Goal: Transaction & Acquisition: Purchase product/service

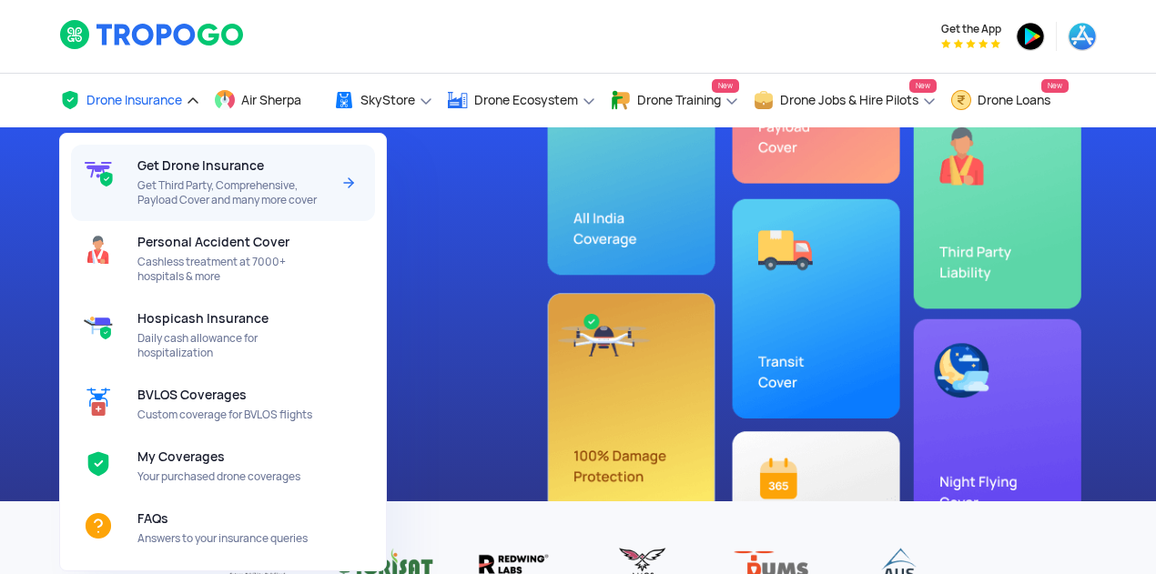
click at [184, 176] on div "Get Drone Insurance Get Third Party, Comprehensive, Payload Cover and many more…" at bounding box center [236, 183] width 199 height 76
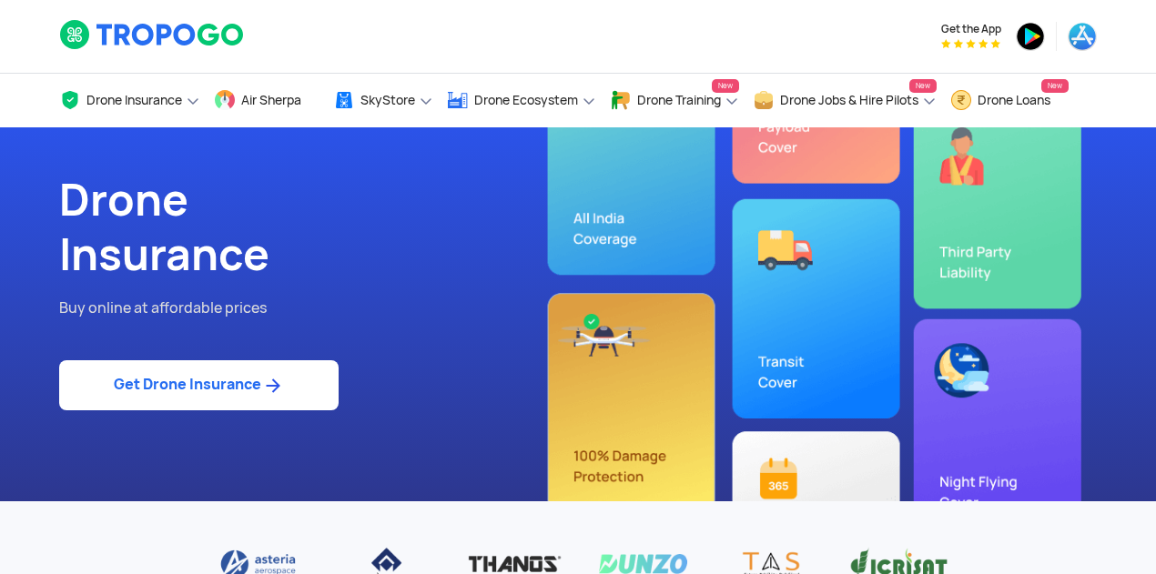
click at [188, 384] on link "Get Drone Insurance" at bounding box center [198, 385] width 279 height 50
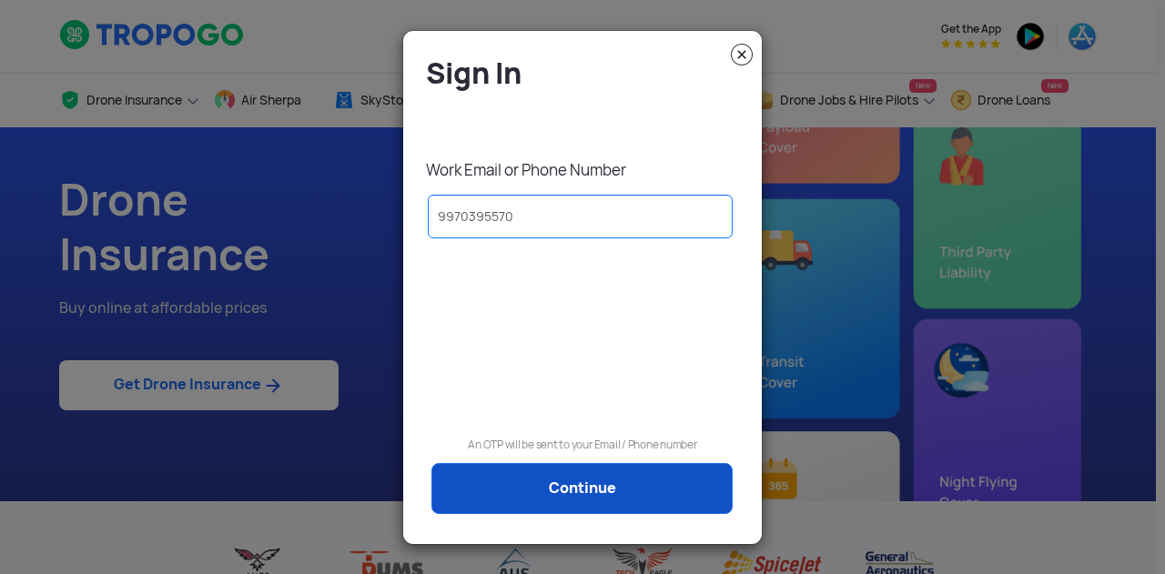
type input "9970395570"
click at [557, 478] on link "Continue" at bounding box center [581, 488] width 301 height 51
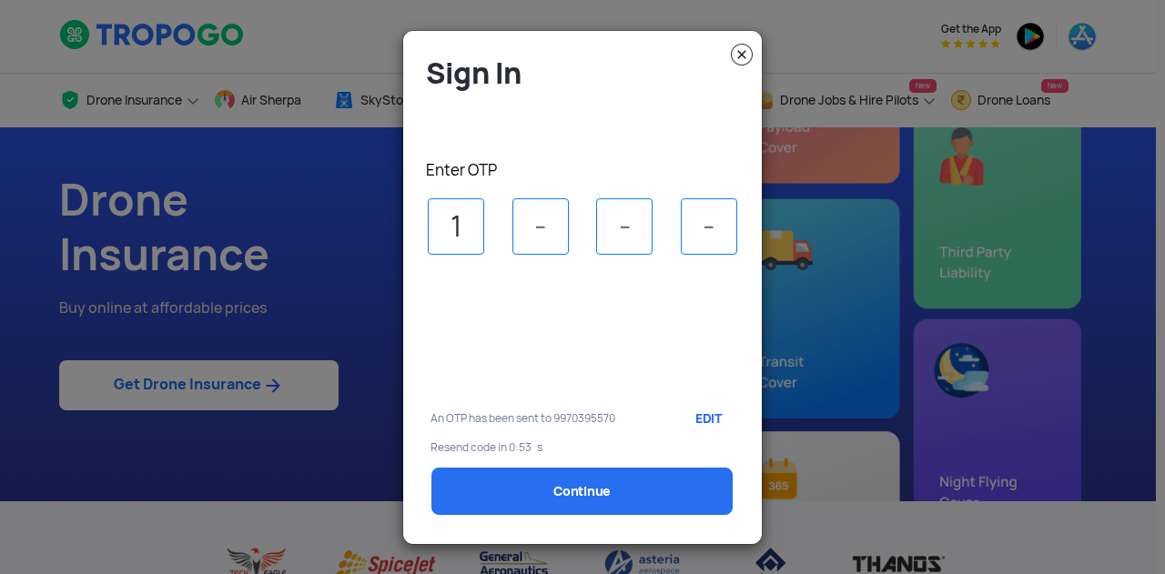
type input "1"
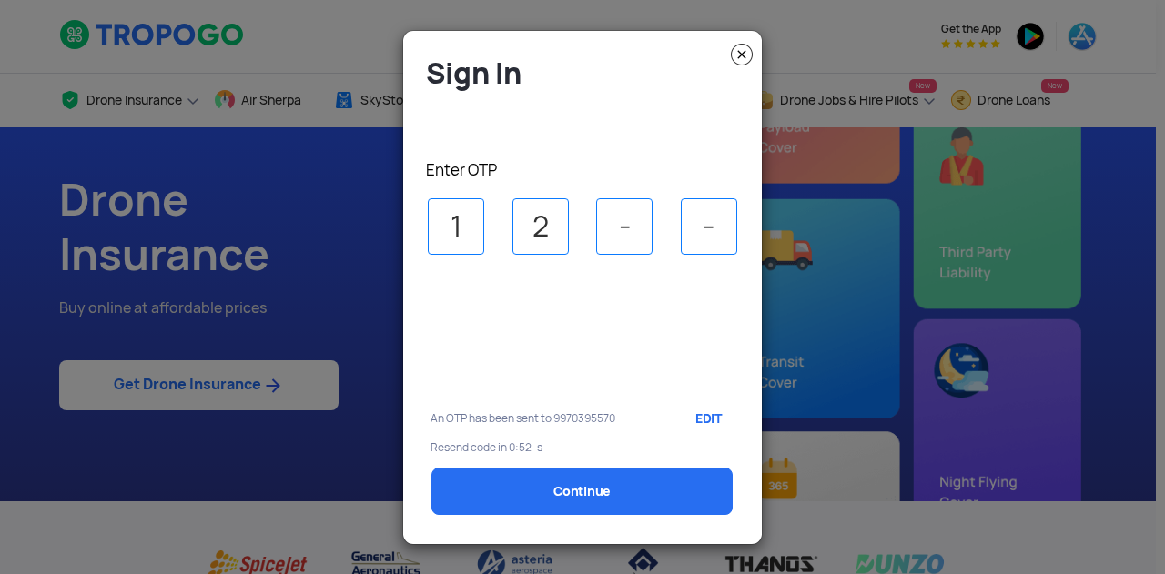
type input "2"
type input "4"
type input "6"
select select "1000000"
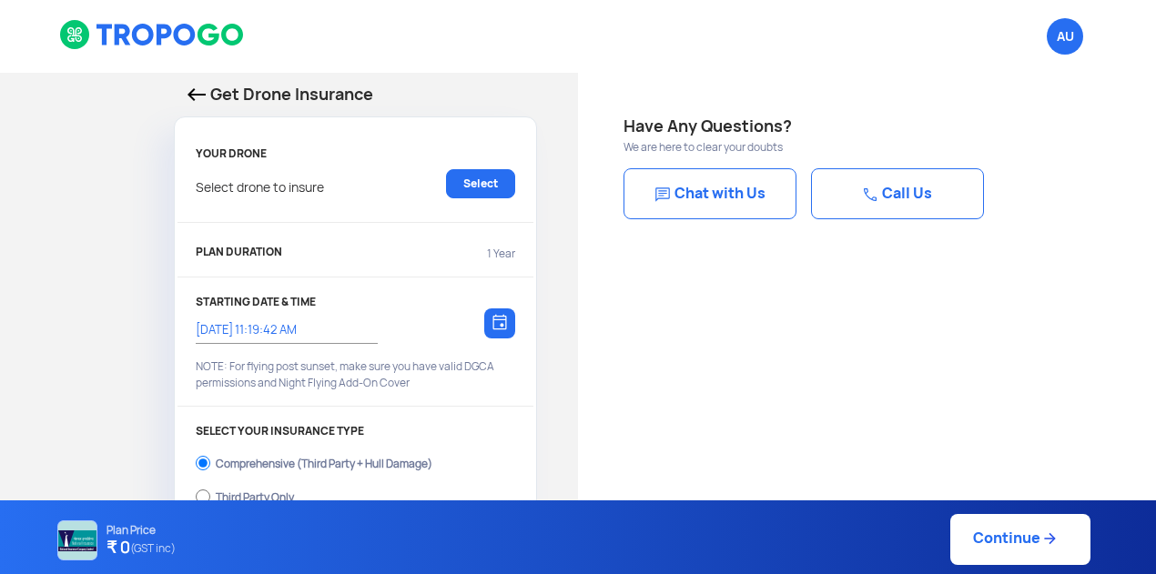
type input "4/9/2025, 11:29:00 AM"
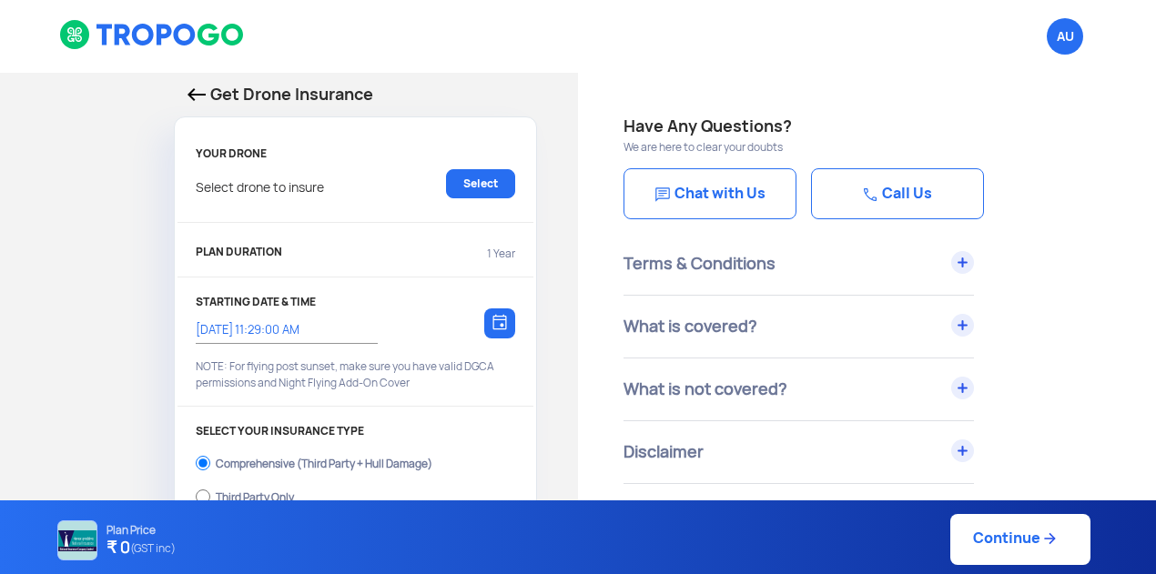
click at [313, 188] on p "Select drone to insure" at bounding box center [260, 183] width 128 height 29
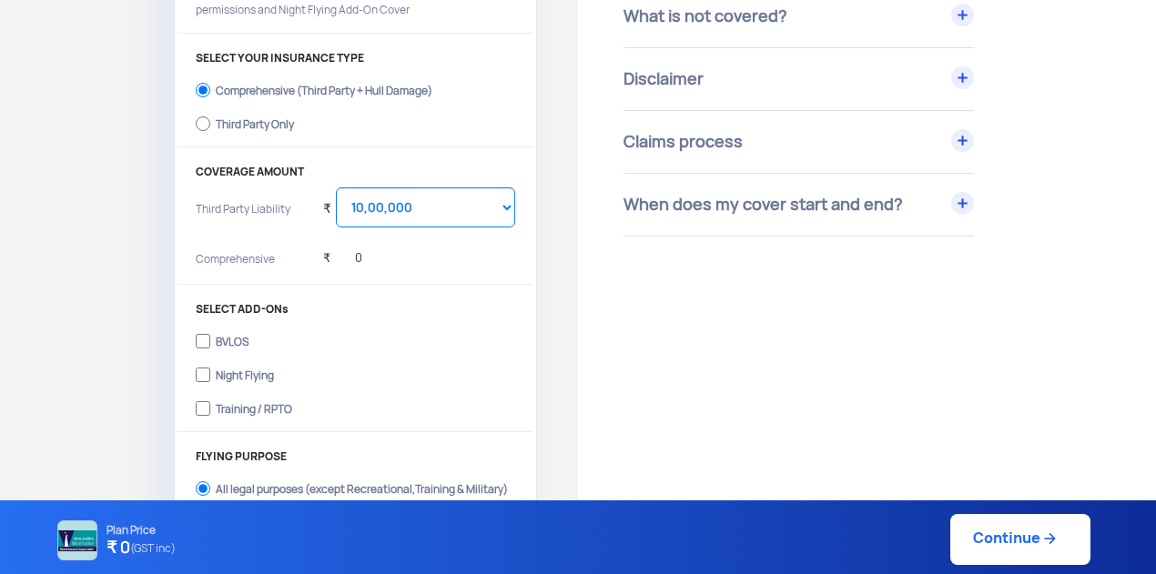
scroll to position [370, 0]
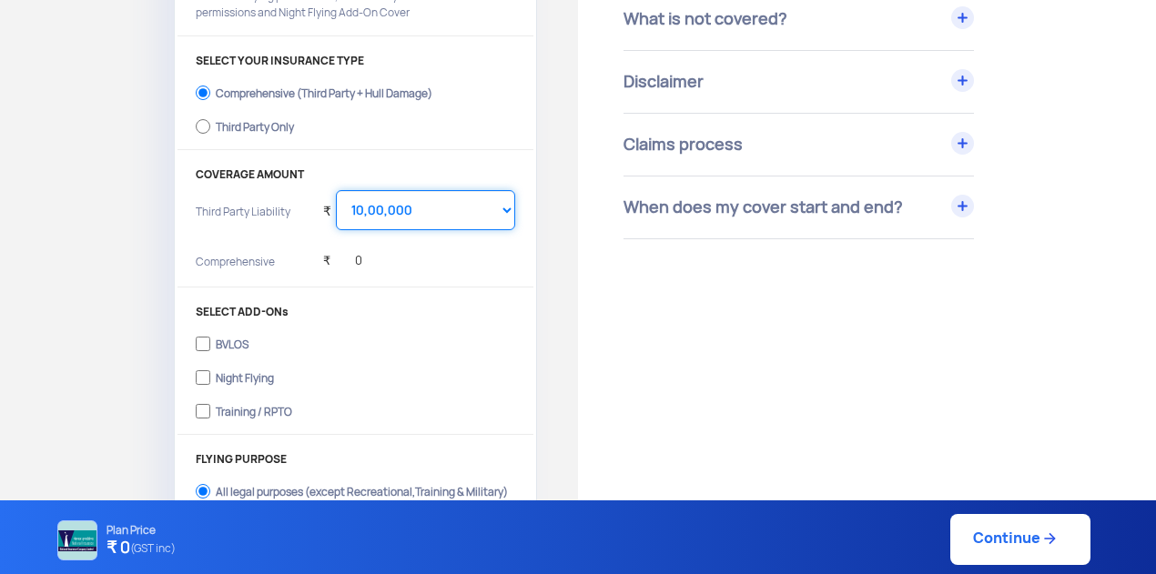
click at [507, 206] on select "Select Amount 10,00,000 15,00,000 20,00,000 25,00,000 30,00,000 35,00,000 40,00…" at bounding box center [425, 210] width 179 height 40
select select "1500000"
click at [336, 190] on select "Select Amount 10,00,000 15,00,000 20,00,000 25,00,000 30,00,000 35,00,000 40,00…" at bounding box center [425, 210] width 179 height 40
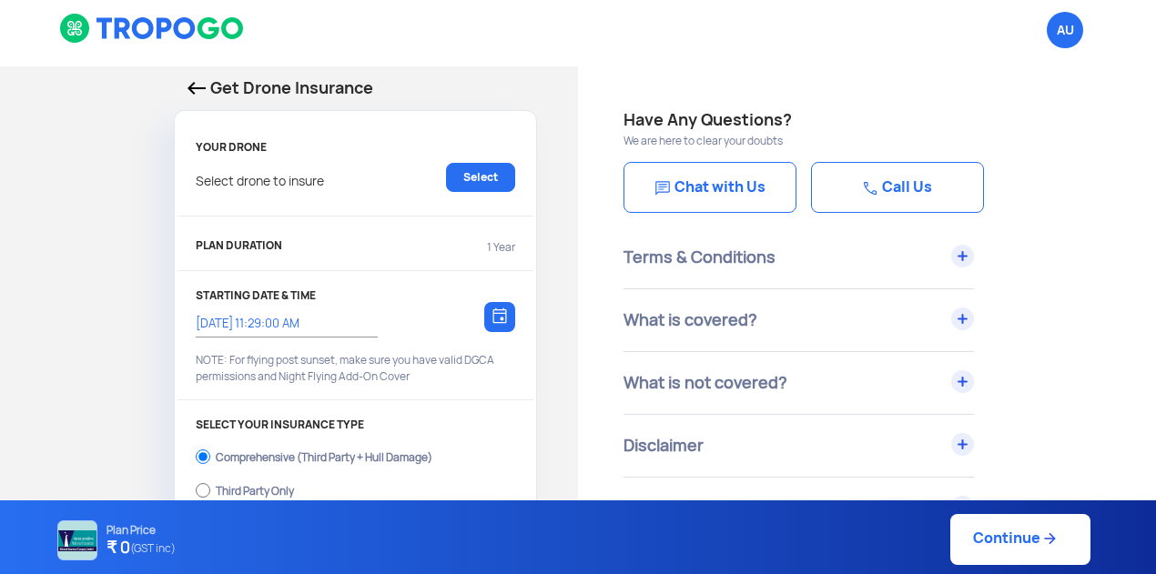
scroll to position [1, 0]
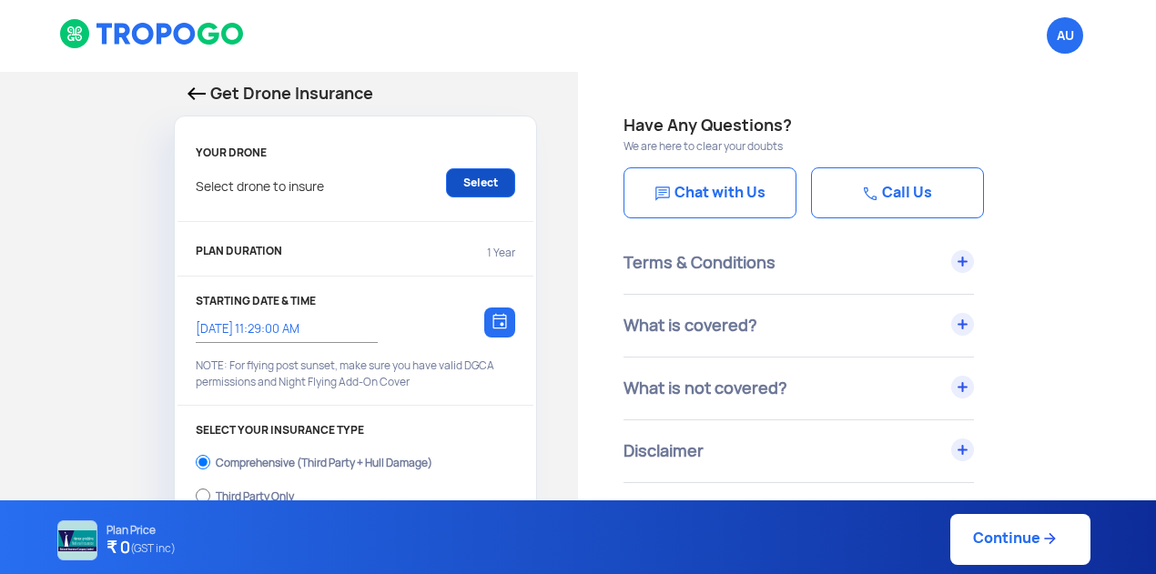
click at [470, 182] on link "Select" at bounding box center [480, 182] width 69 height 29
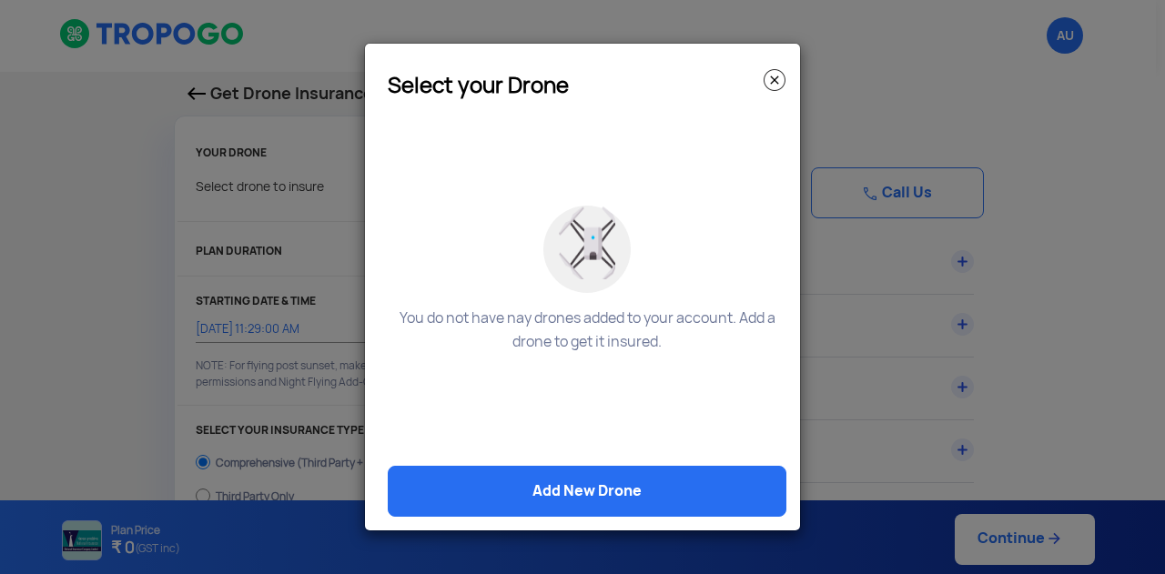
click at [777, 77] on img at bounding box center [775, 80] width 22 height 22
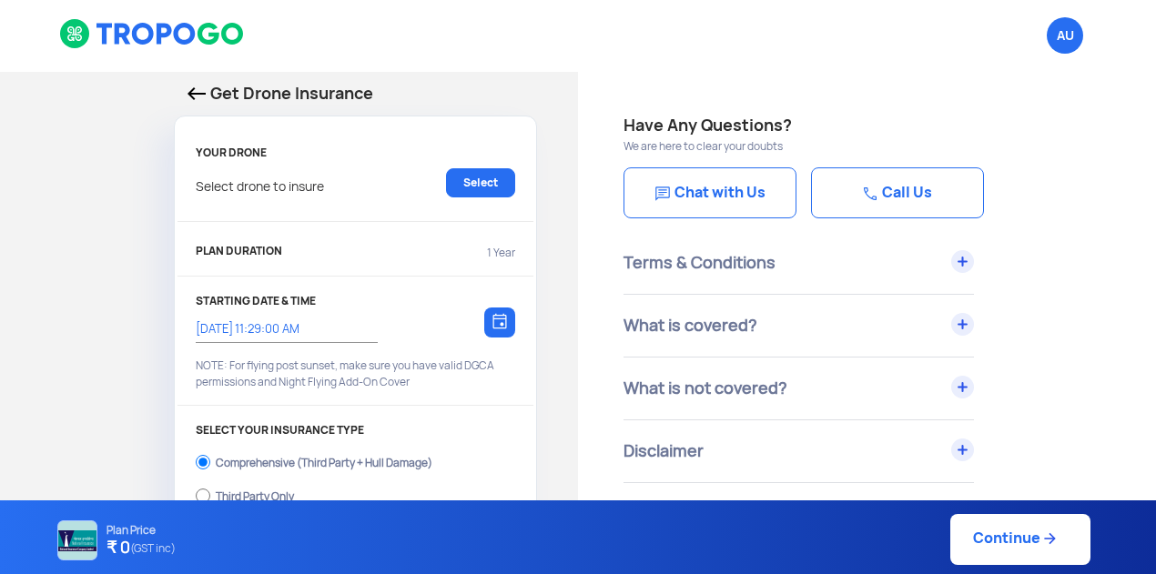
click at [261, 187] on p "Select drone to insure" at bounding box center [260, 182] width 128 height 29
click at [280, 260] on div "PLAN DURATION 1 Year" at bounding box center [355, 255] width 319 height 30
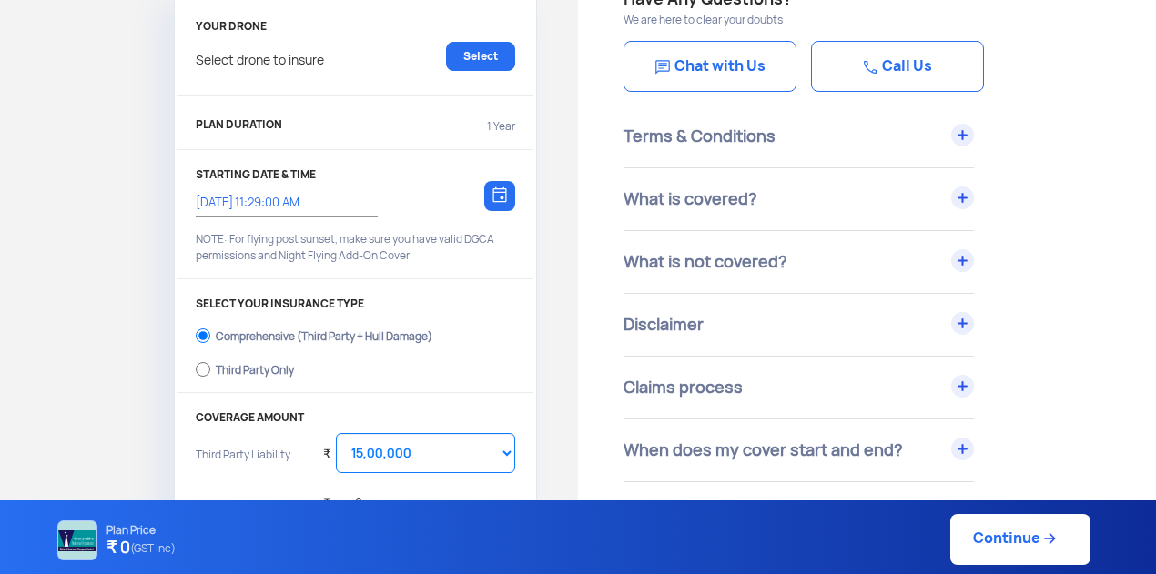
scroll to position [128, 0]
click at [201, 364] on input "Third Party Only" at bounding box center [203, 368] width 15 height 25
radio input "true"
select select "2000000"
click at [205, 330] on input "Comprehensive (Third Party + Hull Damage)" at bounding box center [203, 334] width 15 height 25
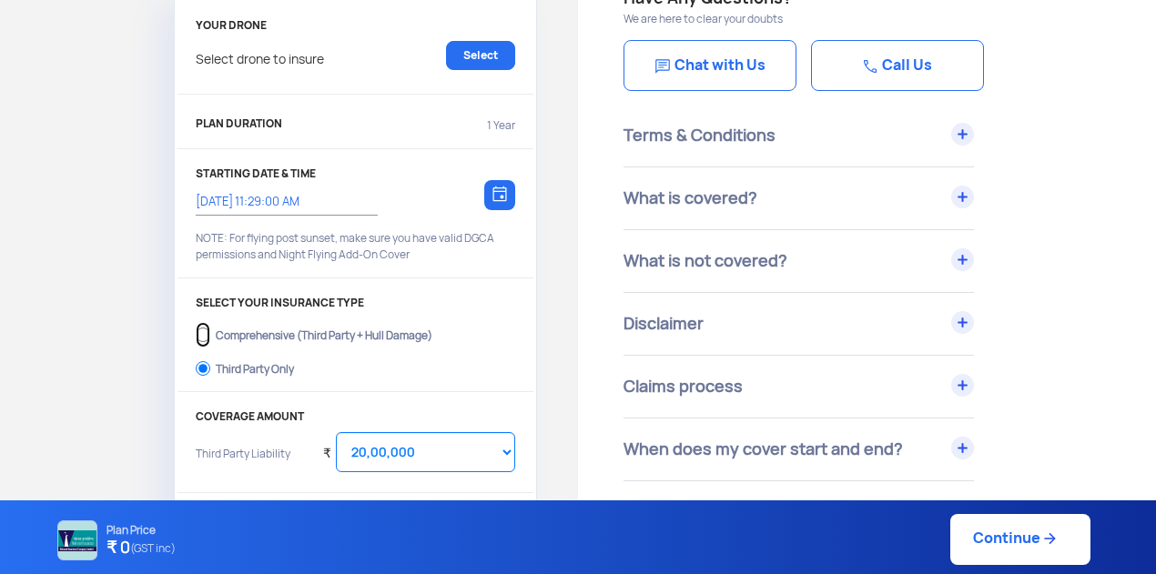
radio input "true"
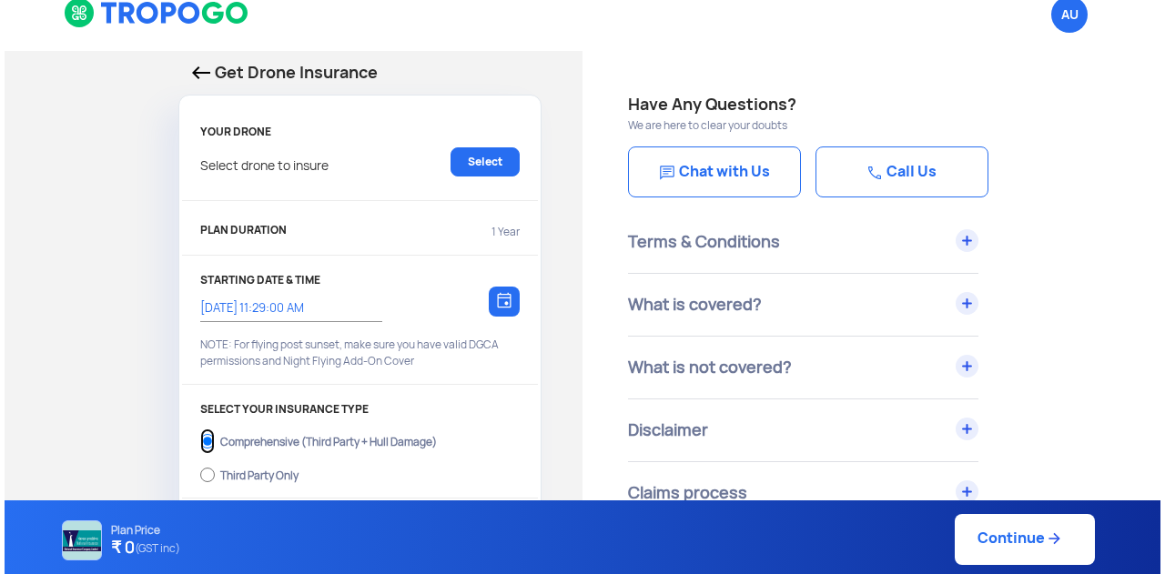
scroll to position [0, 0]
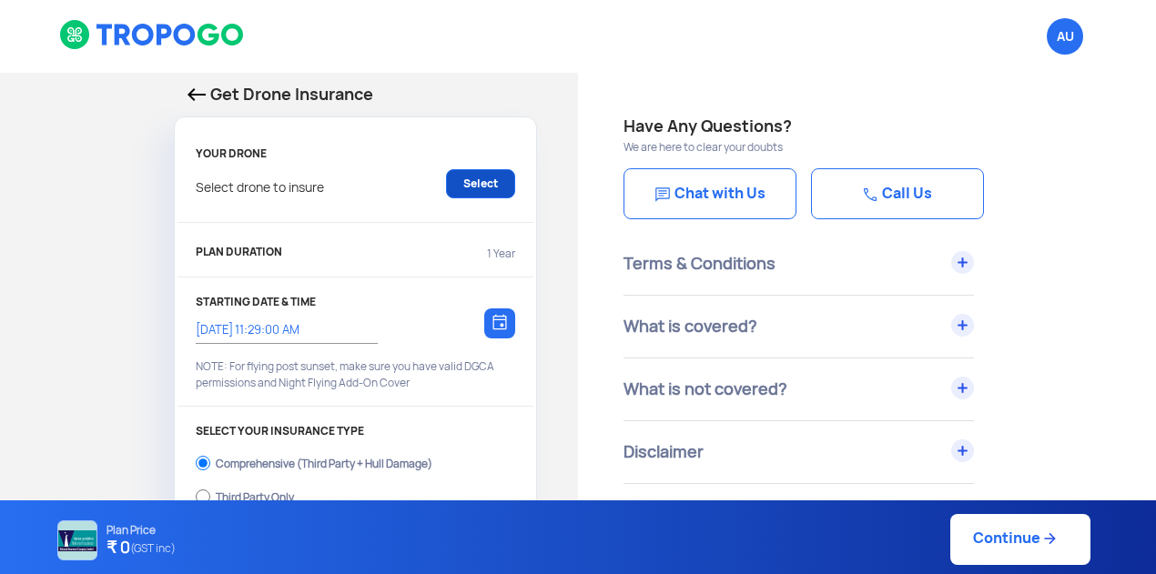
click at [475, 188] on link "Select" at bounding box center [480, 183] width 69 height 29
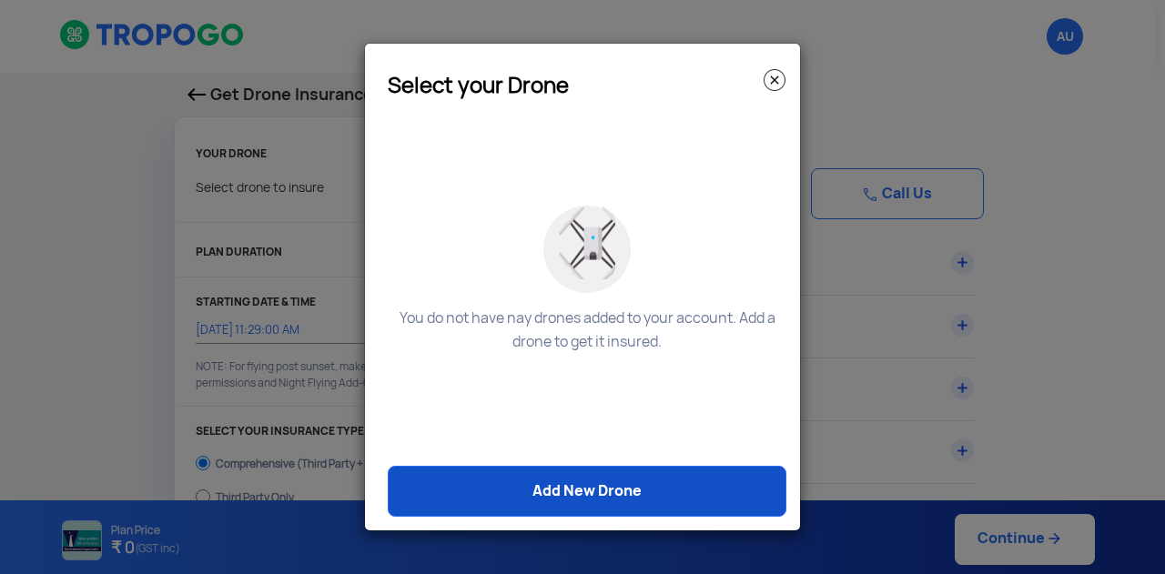
click at [603, 498] on link "Add New Drone" at bounding box center [587, 491] width 399 height 51
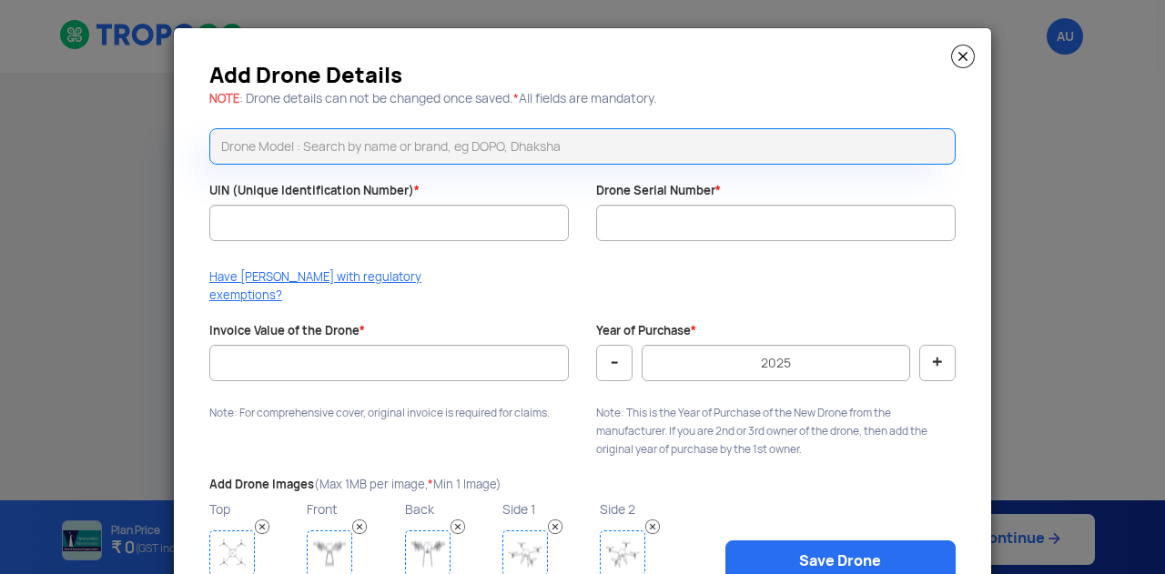
click at [258, 520] on img at bounding box center [262, 527] width 15 height 15
click at [276, 143] on input "text" at bounding box center [582, 146] width 746 height 36
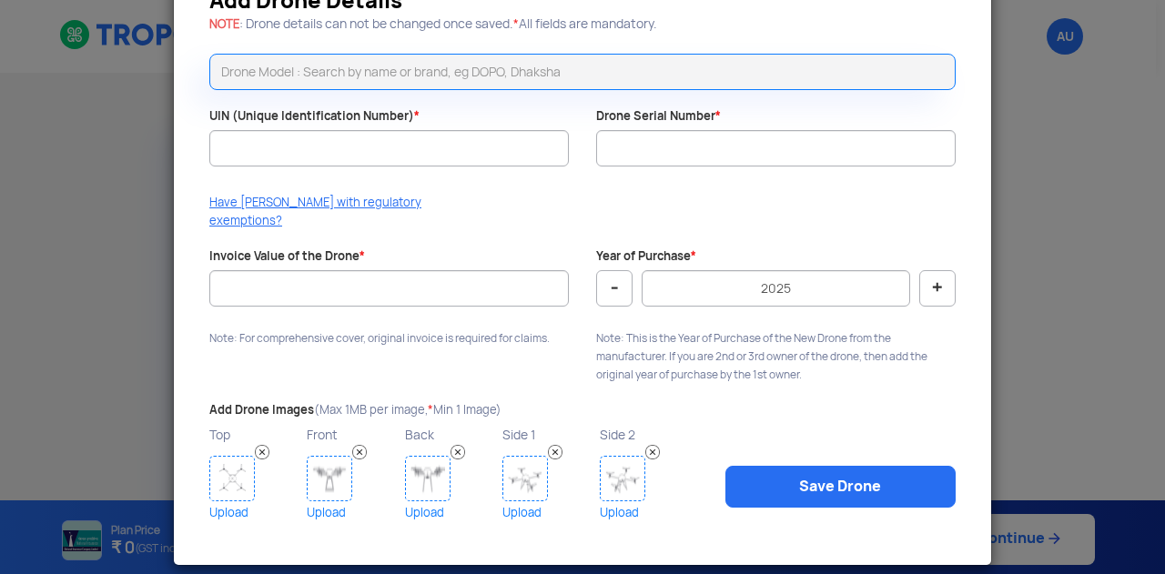
click at [237, 460] on img at bounding box center [232, 479] width 46 height 46
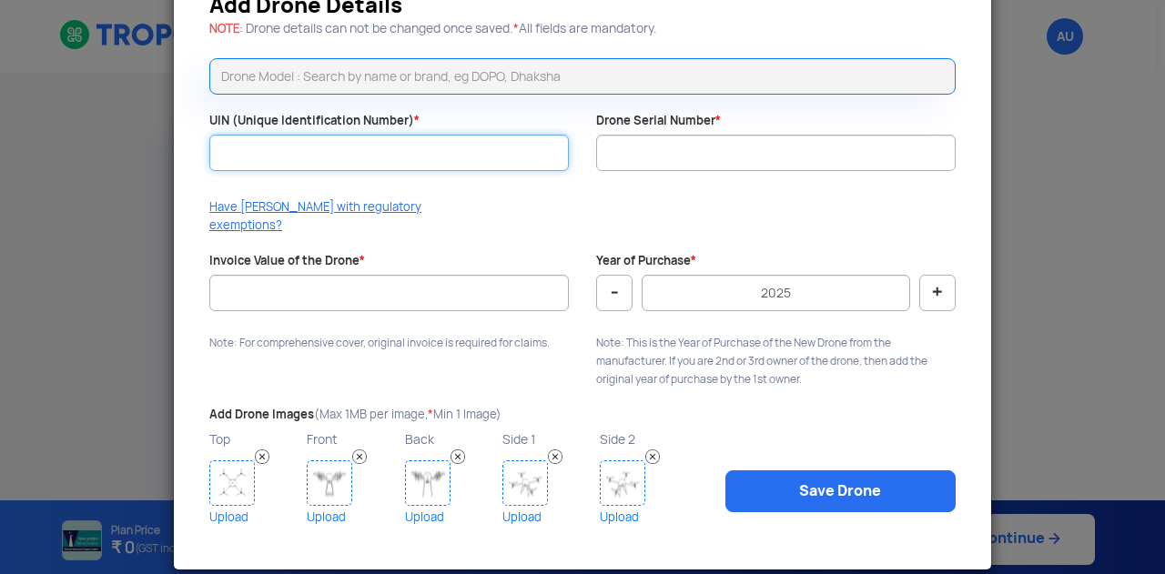
click at [283, 139] on input "UIN (Unique Identification Number) *" at bounding box center [389, 153] width 360 height 36
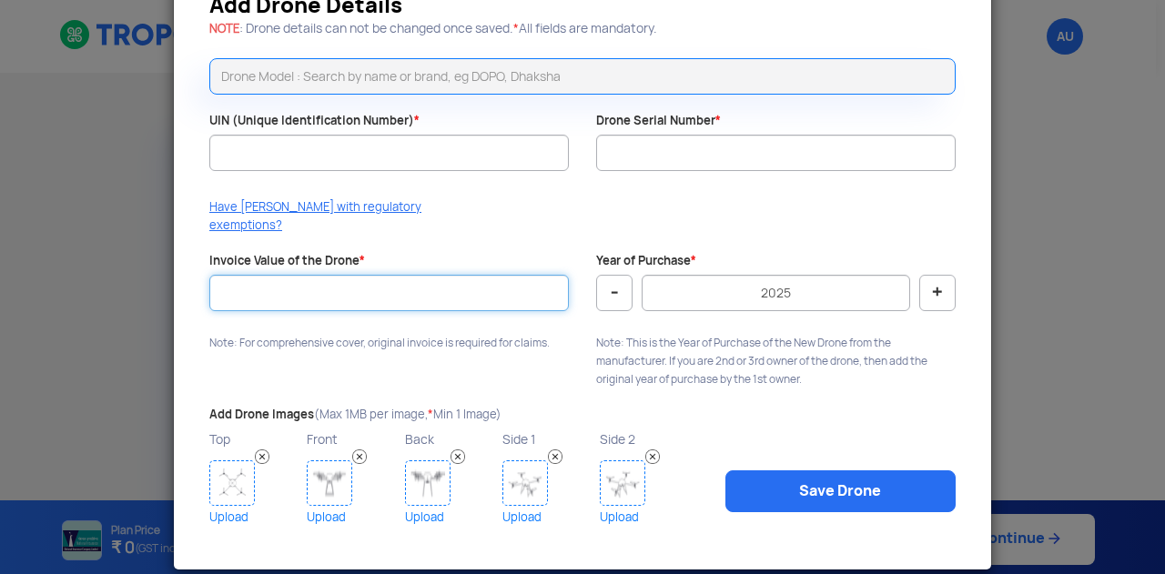
click at [348, 275] on input "Invoice Value of the Drone *" at bounding box center [389, 293] width 360 height 36
type input "50000"
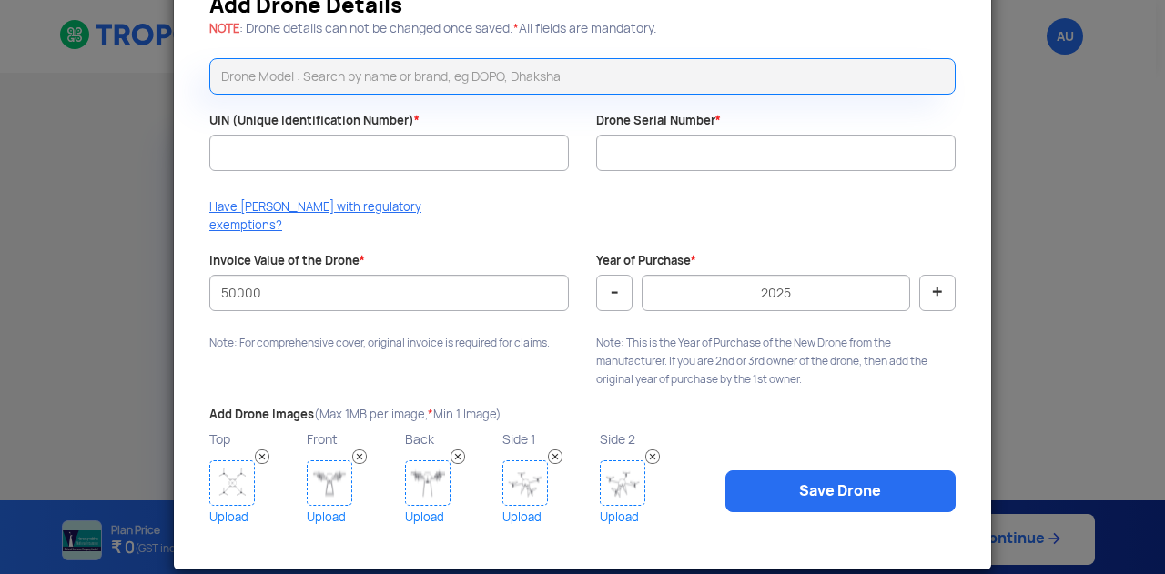
click at [614, 279] on button "-" at bounding box center [614, 293] width 36 height 36
type input "2024"
click at [305, 69] on input "text" at bounding box center [582, 76] width 746 height 36
click at [254, 141] on input "UIN (Unique Identification Number) *" at bounding box center [389, 153] width 360 height 36
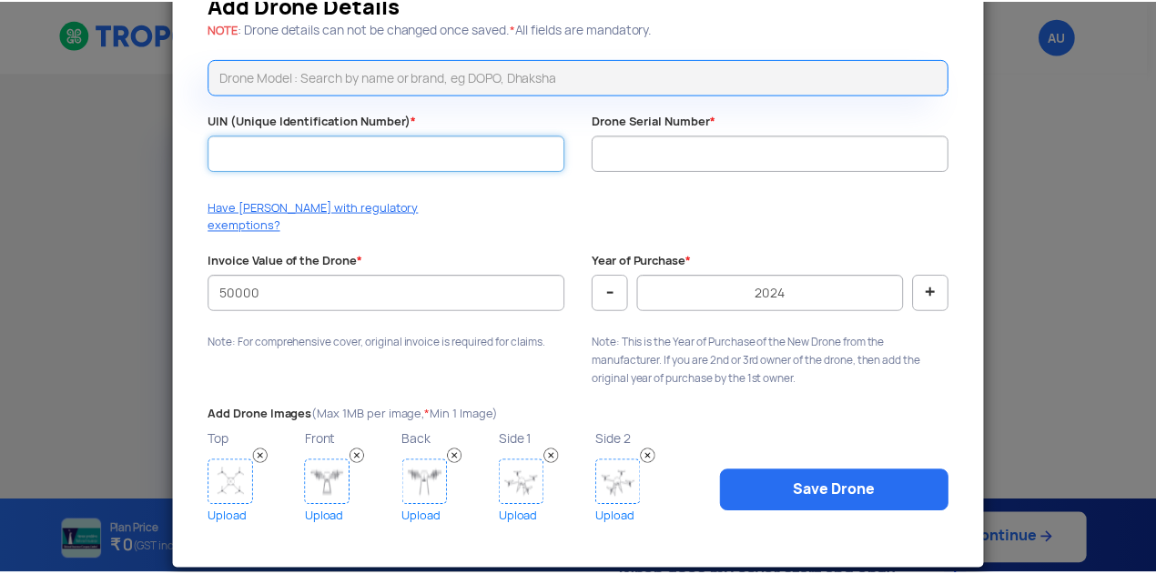
scroll to position [0, 0]
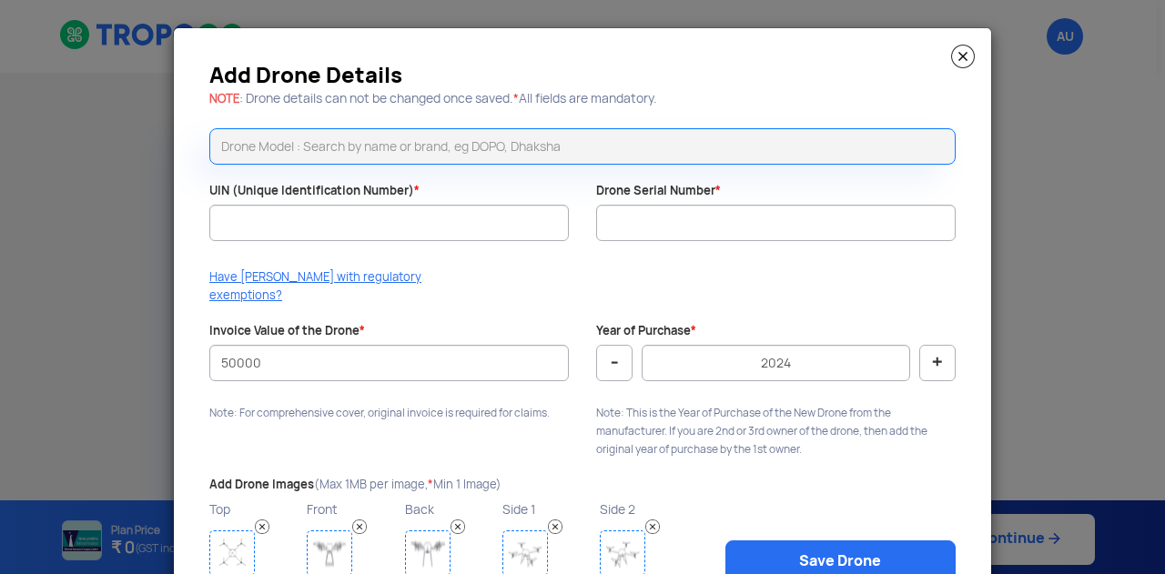
click at [967, 55] on img at bounding box center [963, 57] width 24 height 24
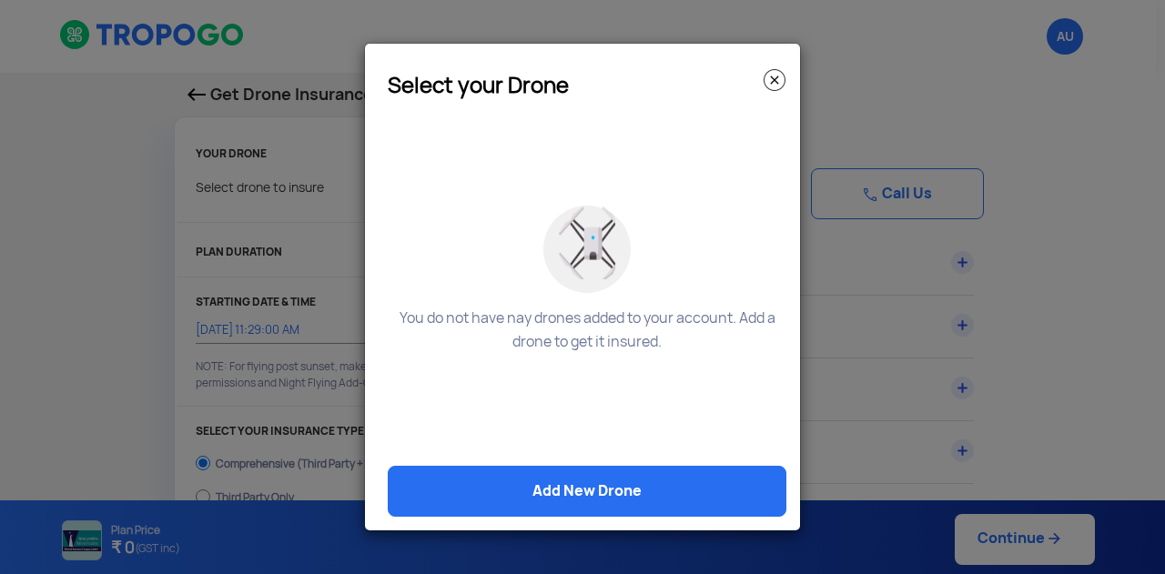
click at [770, 83] on img at bounding box center [775, 80] width 22 height 22
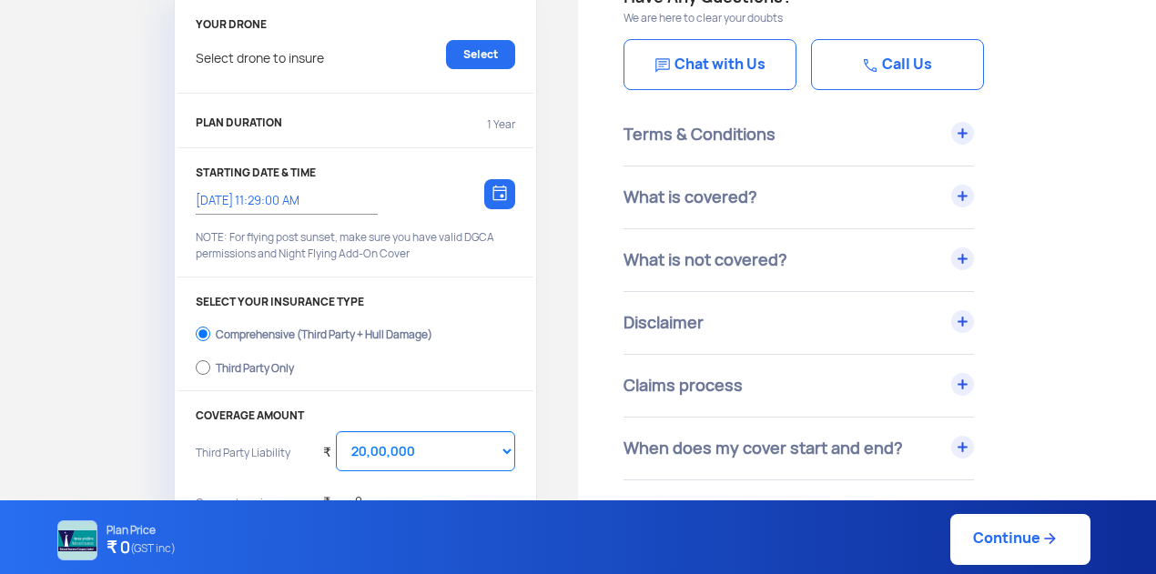
scroll to position [131, 0]
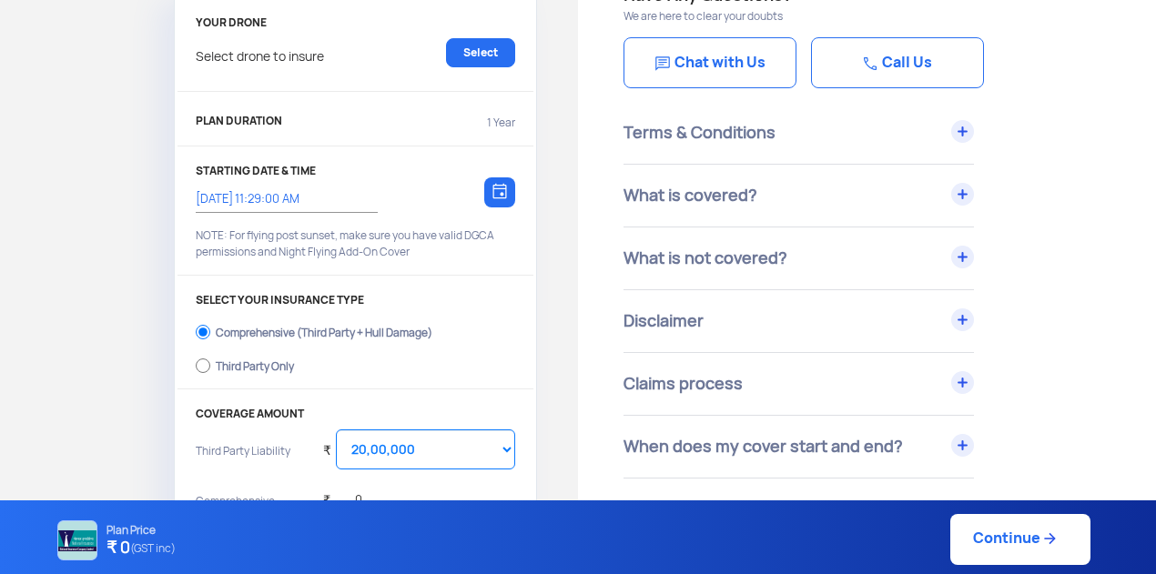
click at [962, 132] on div "Terms & Conditions" at bounding box center [799, 133] width 350 height 62
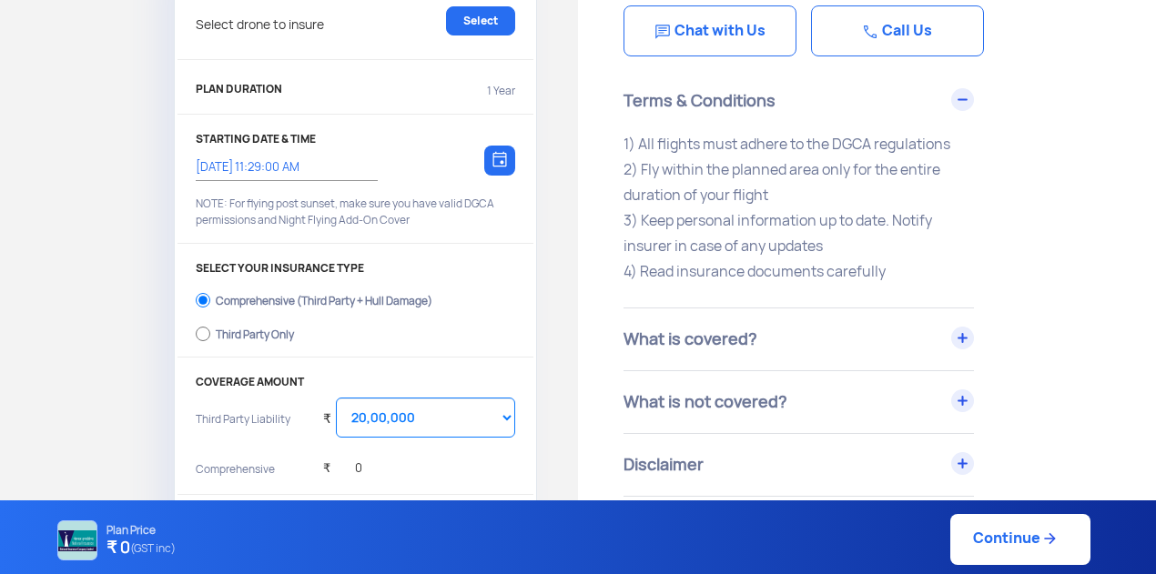
scroll to position [164, 0]
click at [962, 337] on div "What is covered?" at bounding box center [799, 339] width 350 height 62
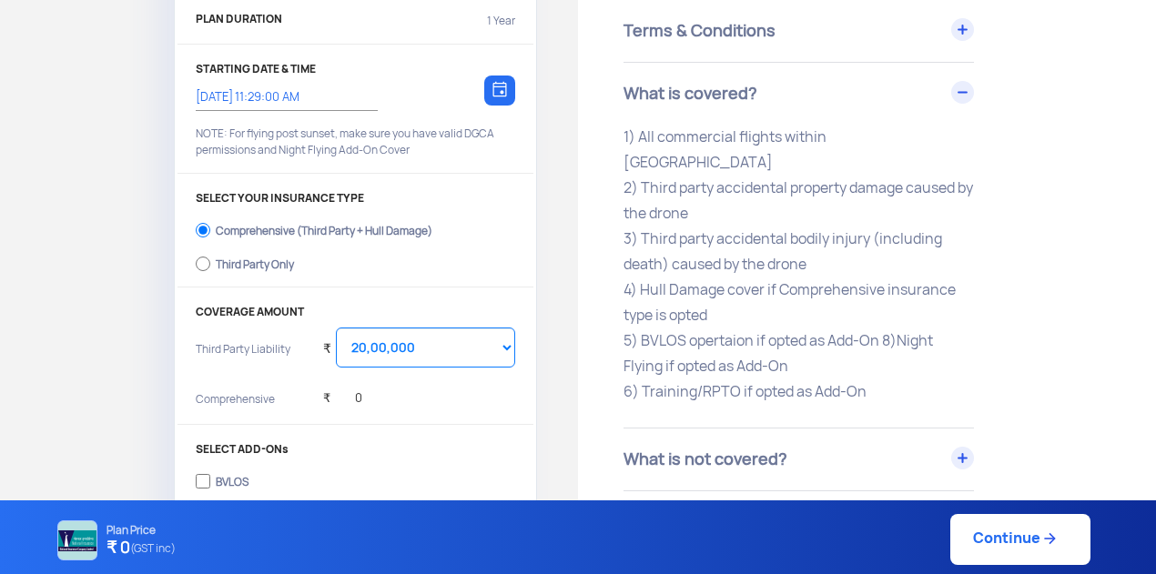
scroll to position [235, 0]
click at [695, 238] on p "1) All commercial flights within India 2) Third party accidental property damag…" at bounding box center [799, 263] width 350 height 280
click at [792, 241] on p "1) All commercial flights within India 2) Third party accidental property damag…" at bounding box center [799, 263] width 350 height 280
click at [788, 234] on p "1) All commercial flights within India 2) Third party accidental property damag…" at bounding box center [799, 263] width 350 height 280
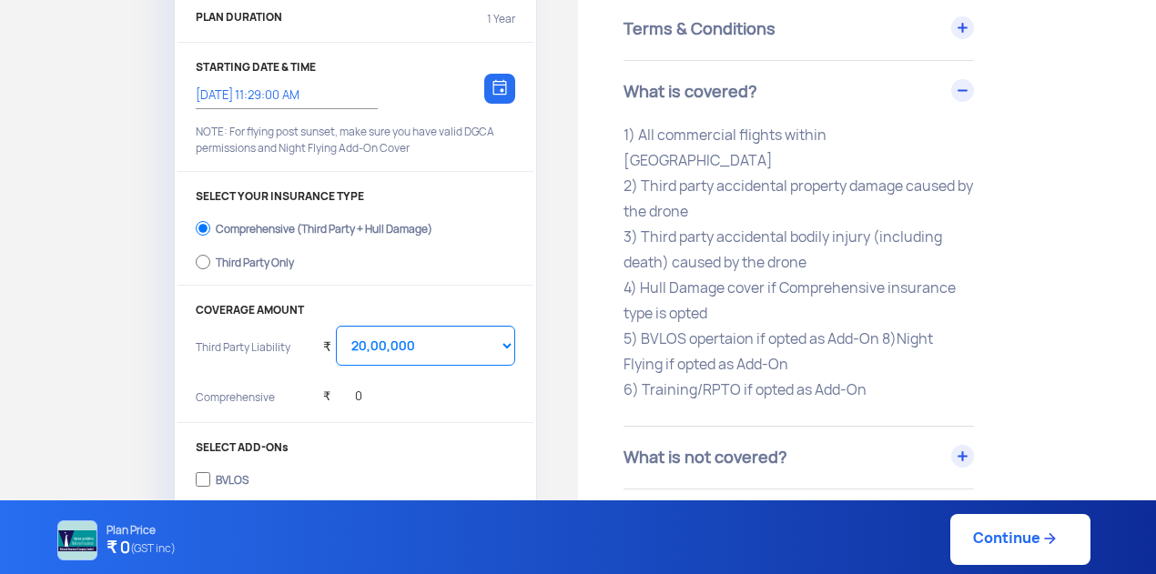
click at [788, 234] on p "1) All commercial flights within India 2) Third party accidental property damag…" at bounding box center [799, 263] width 350 height 280
click at [750, 272] on p "1) All commercial flights within India 2) Third party accidental property damag…" at bounding box center [799, 263] width 350 height 280
click at [717, 341] on p "1) All commercial flights within India 2) Third party accidental property damag…" at bounding box center [799, 263] width 350 height 280
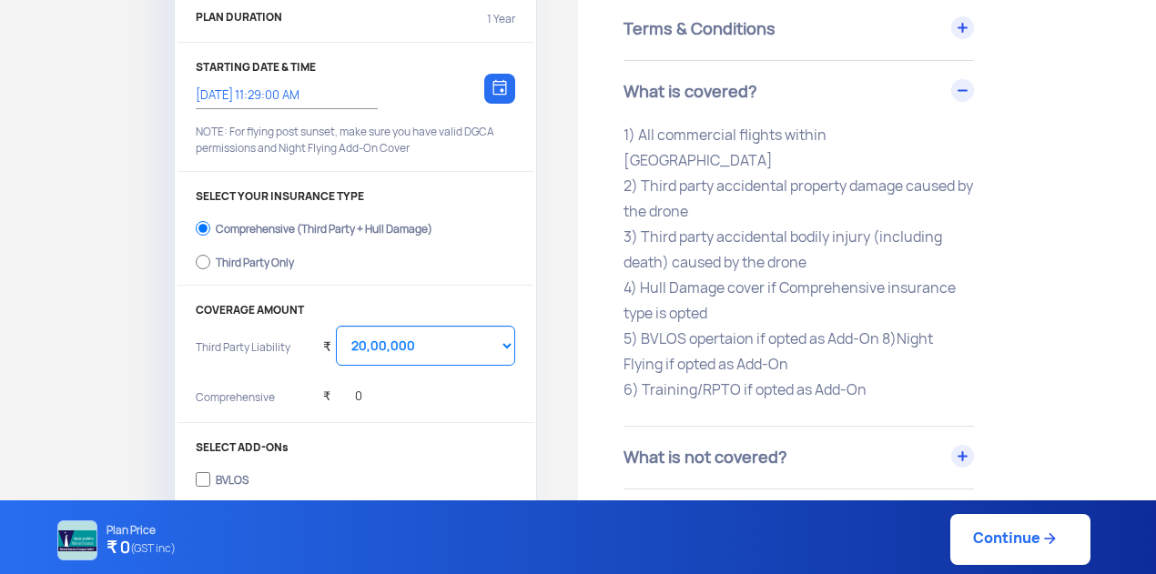
click at [786, 343] on p "1) All commercial flights within India 2) Third party accidental property damag…" at bounding box center [799, 263] width 350 height 280
click at [851, 350] on p "1) All commercial flights within India 2) Third party accidental property damag…" at bounding box center [799, 263] width 350 height 280
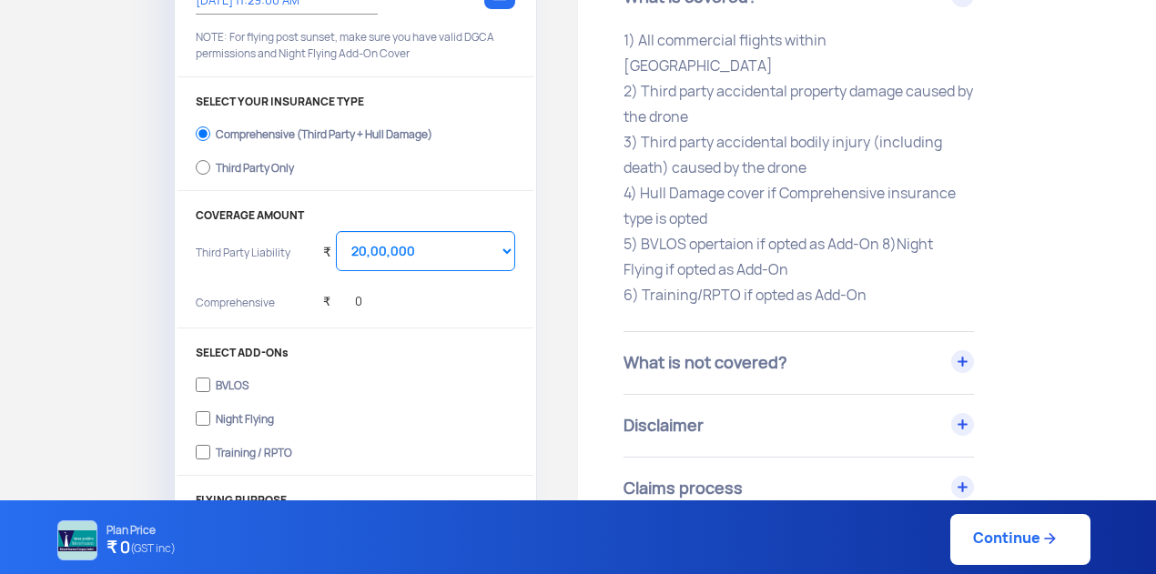
scroll to position [328, 0]
click at [989, 540] on link "Continue" at bounding box center [1020, 539] width 140 height 51
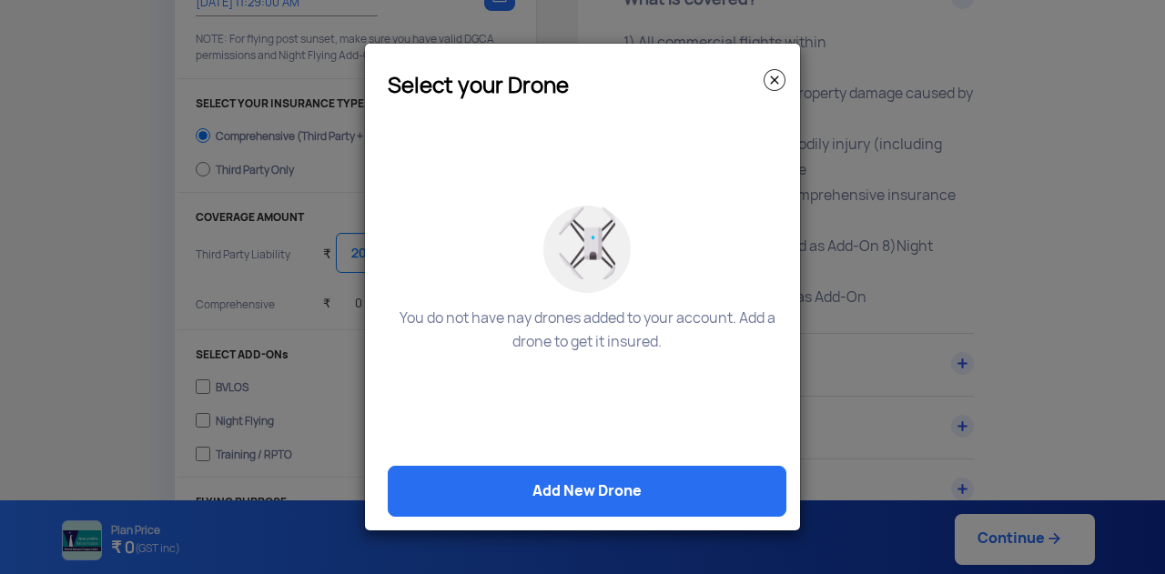
click at [776, 74] on img at bounding box center [775, 80] width 22 height 22
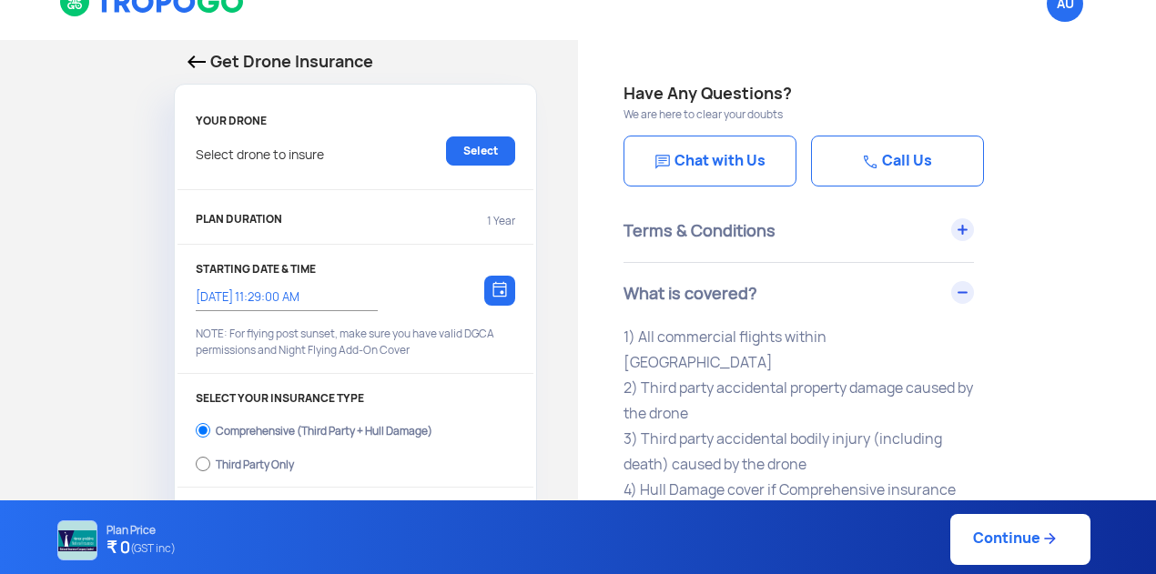
scroll to position [0, 0]
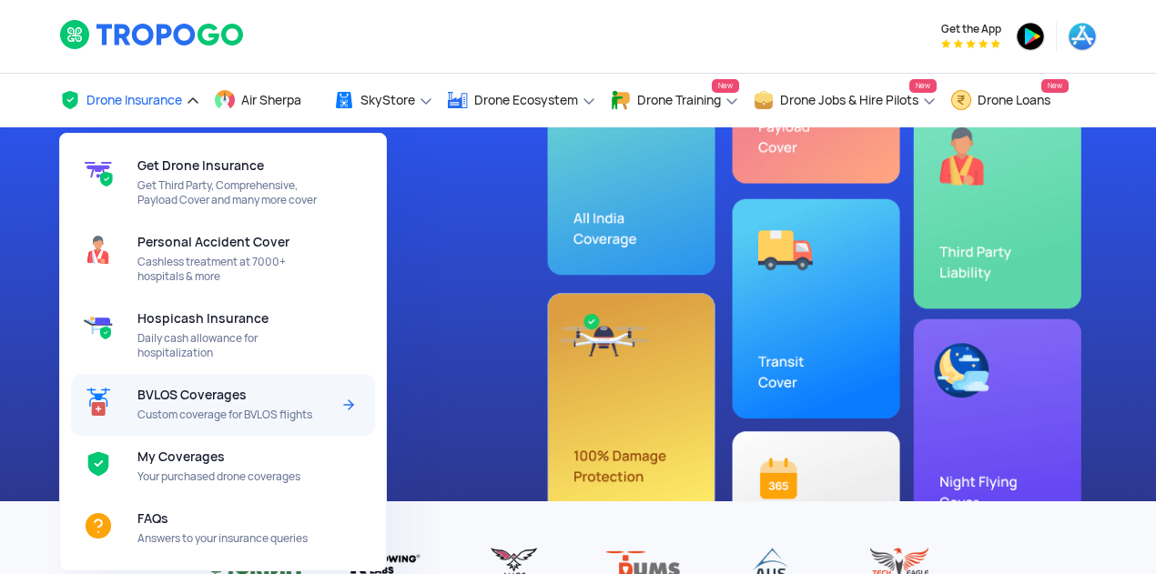
click at [226, 420] on span "Custom coverage for BVLOS flights" at bounding box center [233, 415] width 192 height 15
